Goal: Check status

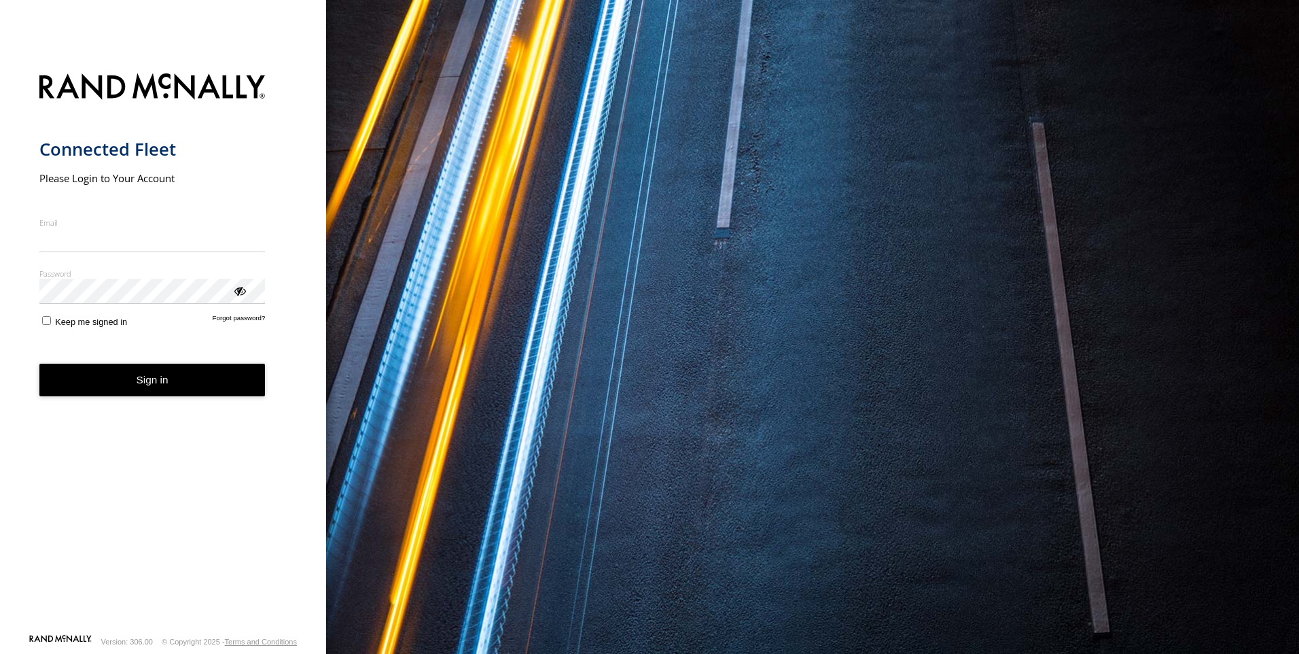
type input "**********"
click at [66, 395] on button "Sign in" at bounding box center [152, 379] width 226 height 33
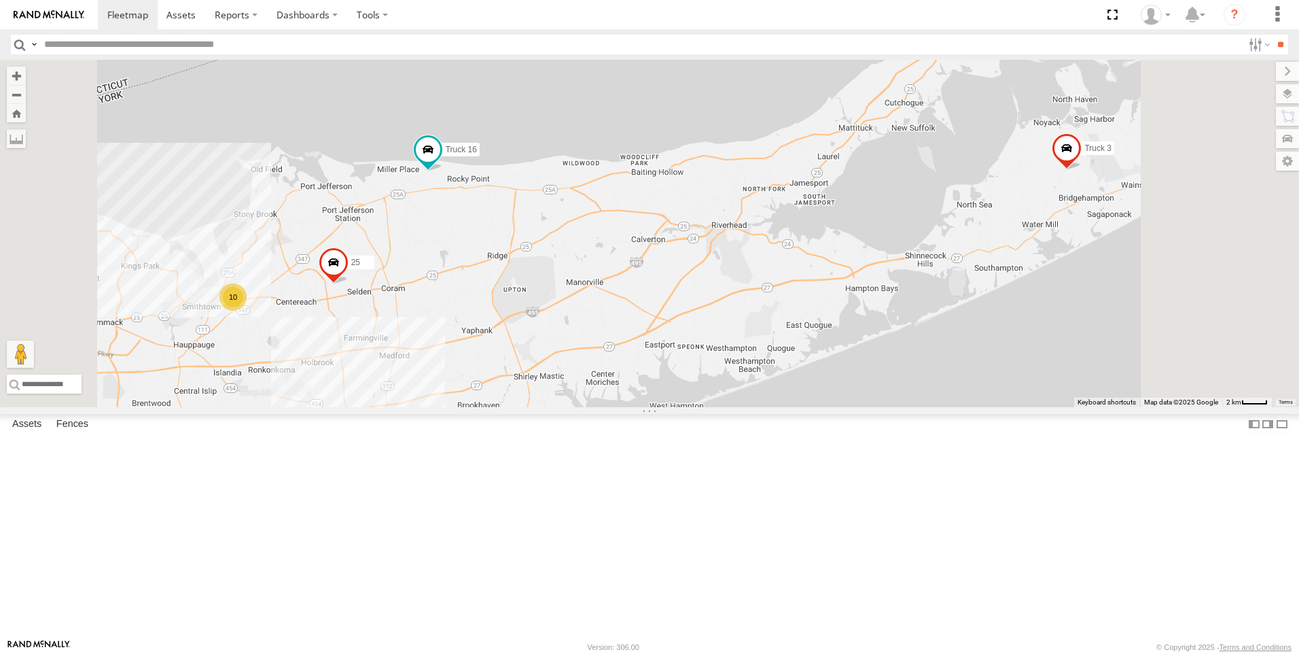
drag, startPoint x: 77, startPoint y: 295, endPoint x: 130, endPoint y: 295, distance: 52.3
click at [0, 0] on div "Truck 15" at bounding box center [0, 0] width 0 height 0
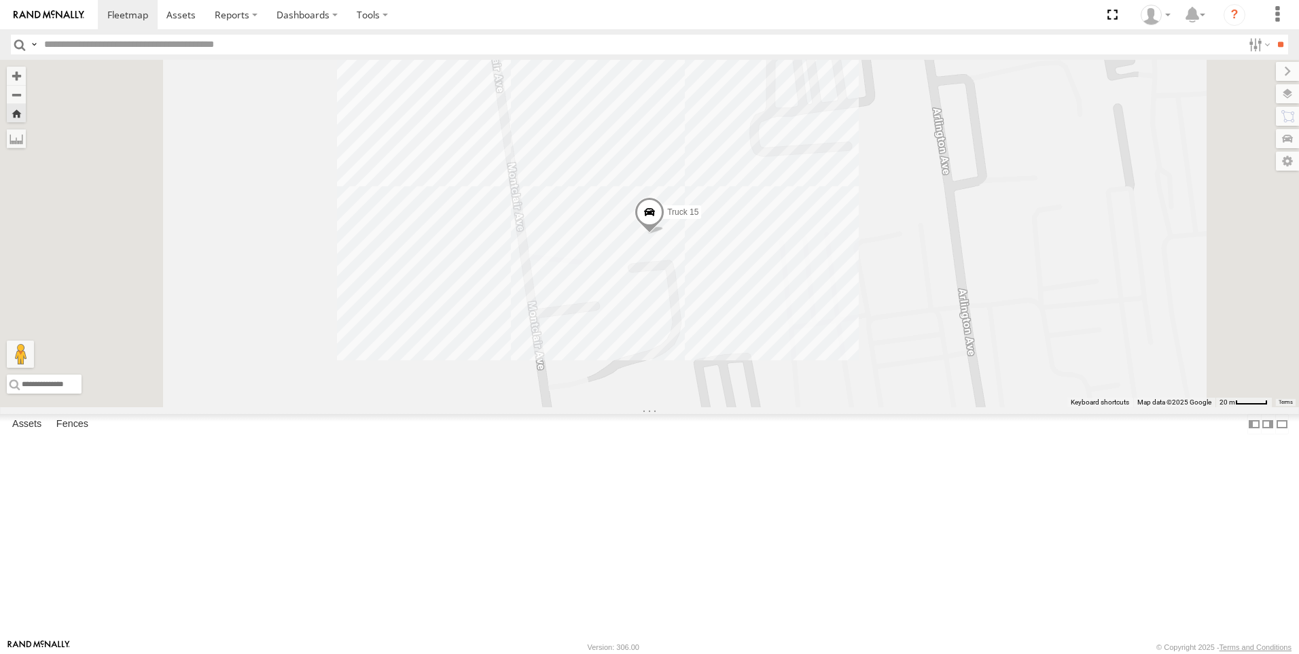
drag, startPoint x: 130, startPoint y: 295, endPoint x: 137, endPoint y: 316, distance: 22.1
click at [0, 0] on div "Truck 15 All Assets" at bounding box center [0, 0] width 0 height 0
click at [0, 0] on link at bounding box center [0, 0] width 0 height 0
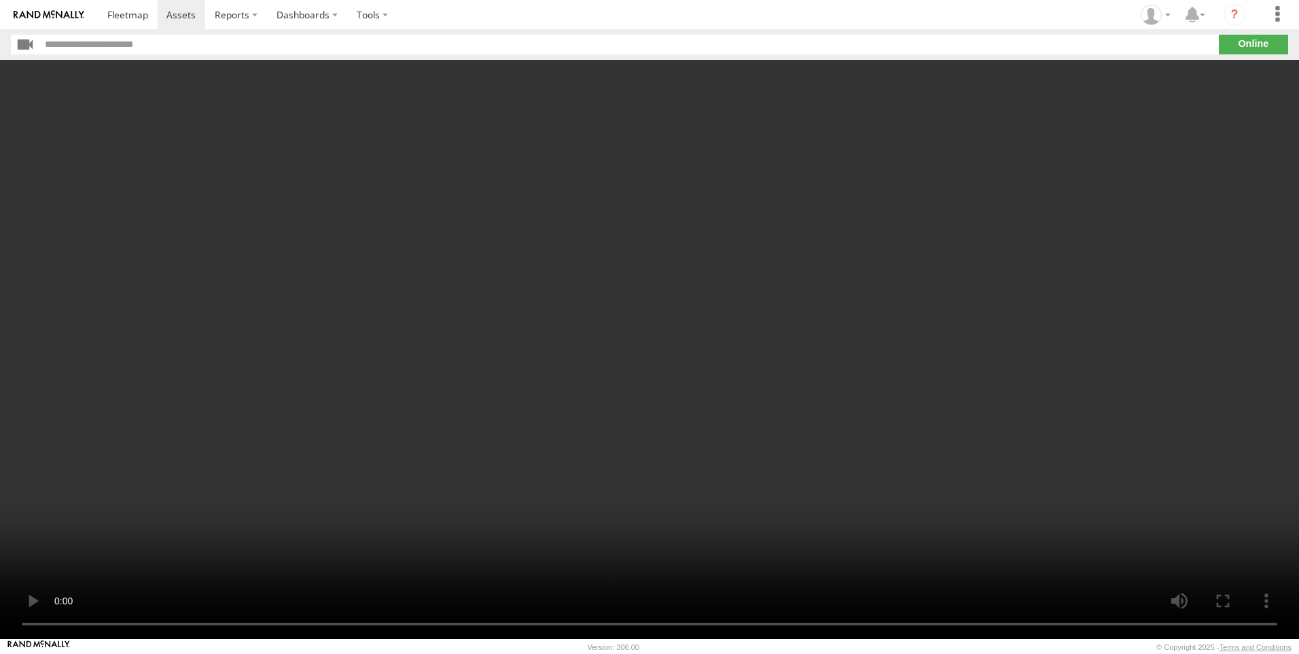
click at [519, 230] on video at bounding box center [649, 349] width 1299 height 579
